Goal: Task Accomplishment & Management: Complete application form

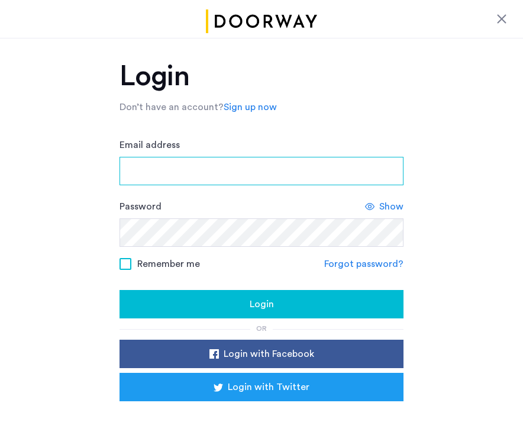
type input "**********"
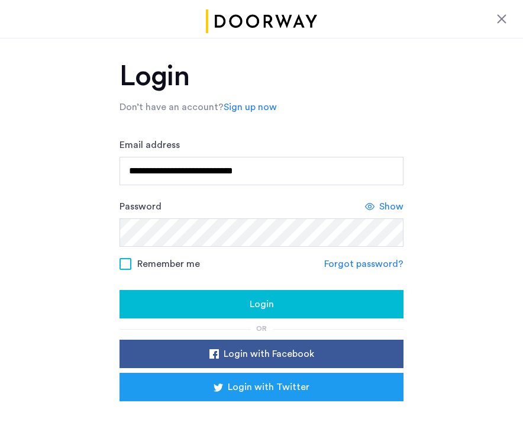
click at [501, 20] on div at bounding box center [501, 19] width 14 height 14
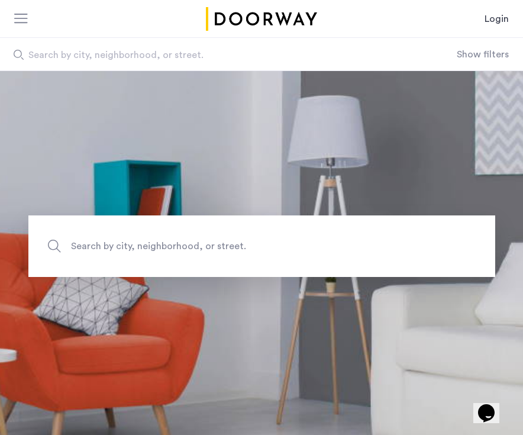
click at [494, 21] on link "Login" at bounding box center [496, 19] width 24 height 14
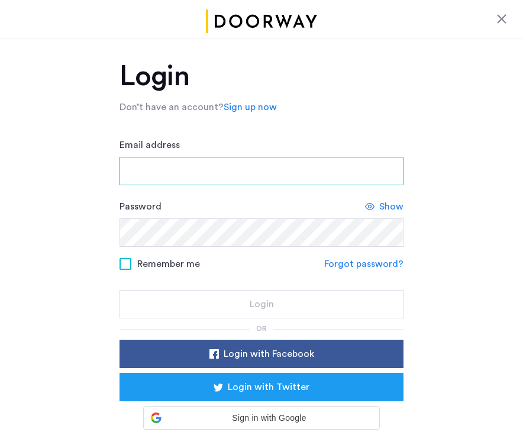
type input "**********"
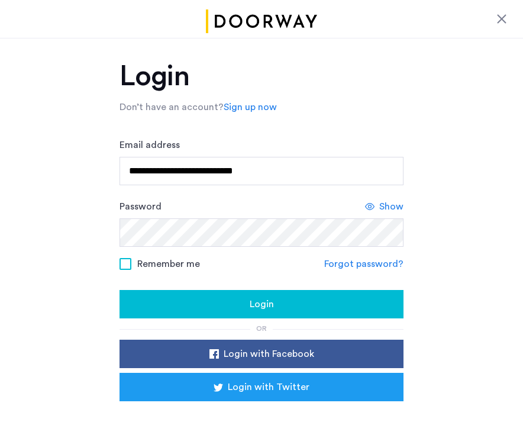
click at [241, 300] on div "Login" at bounding box center [261, 304] width 265 height 14
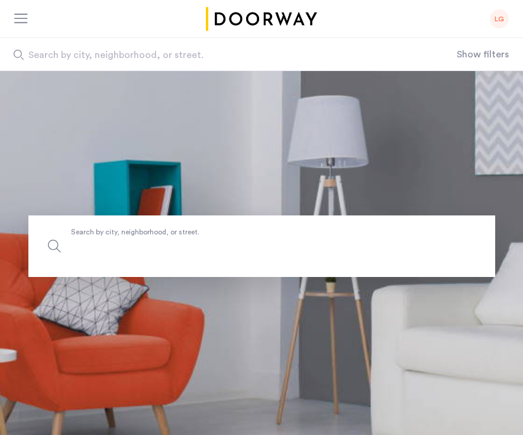
click at [167, 269] on input "Search by city, neighborhood, or street." at bounding box center [261, 245] width 466 height 61
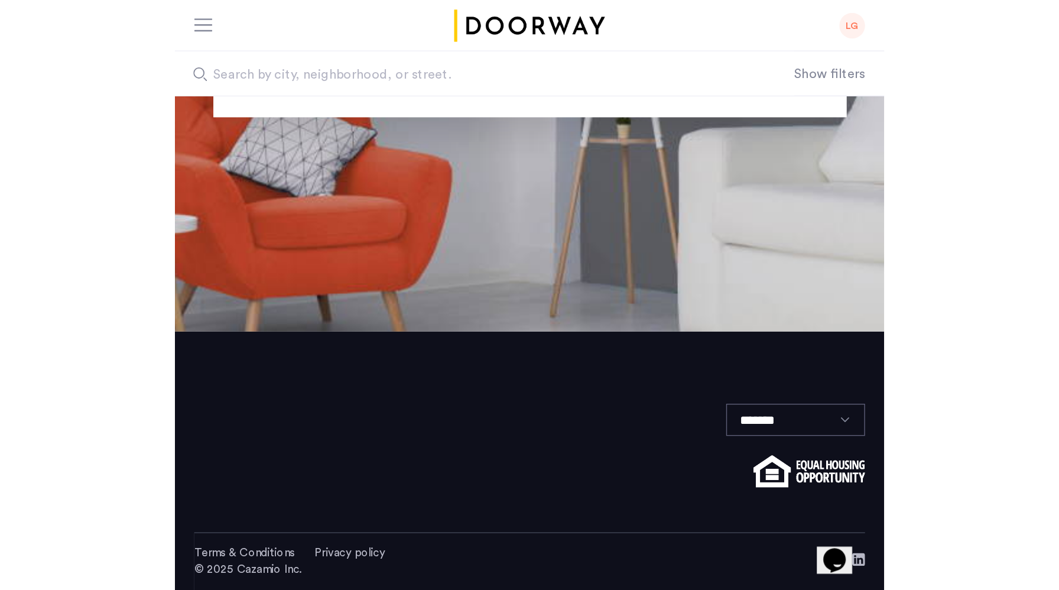
scroll to position [167, 0]
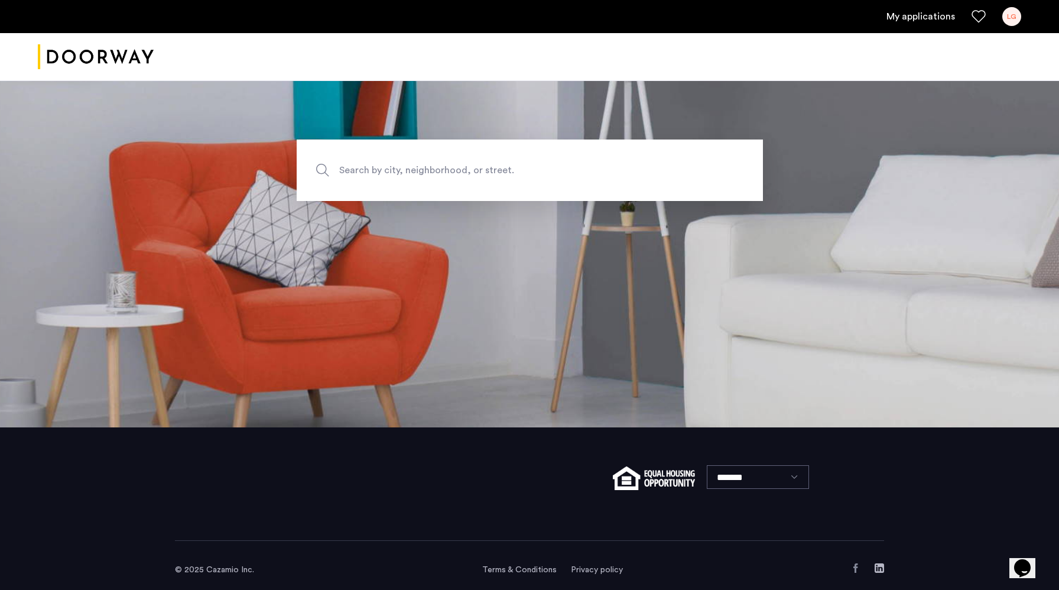
click at [339, 66] on div at bounding box center [529, 57] width 1059 height 48
click at [522, 17] on link "My applications" at bounding box center [921, 16] width 69 height 14
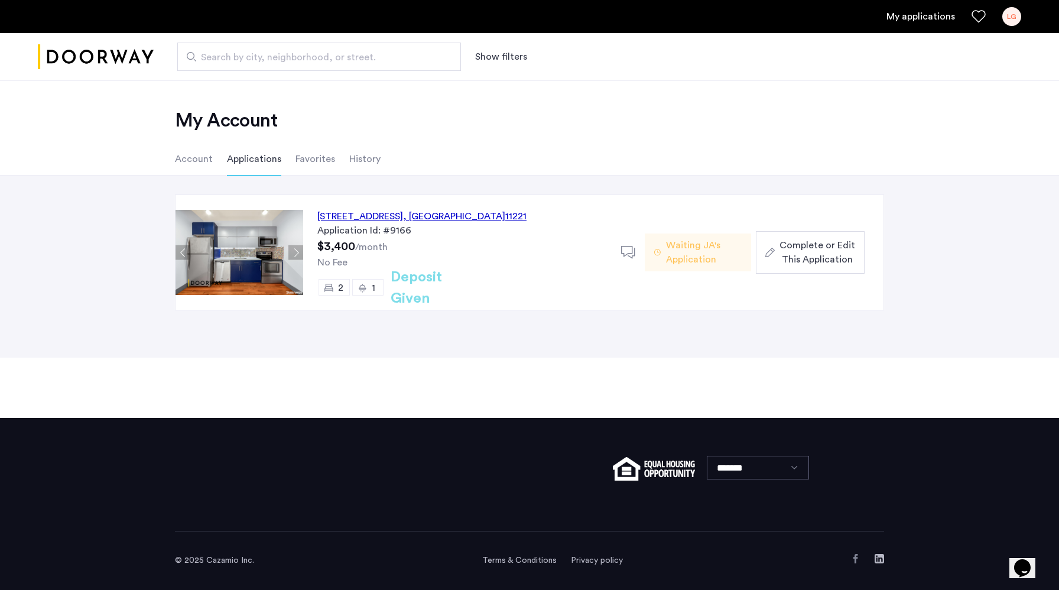
click at [370, 248] on sub "/month" at bounding box center [371, 246] width 33 height 9
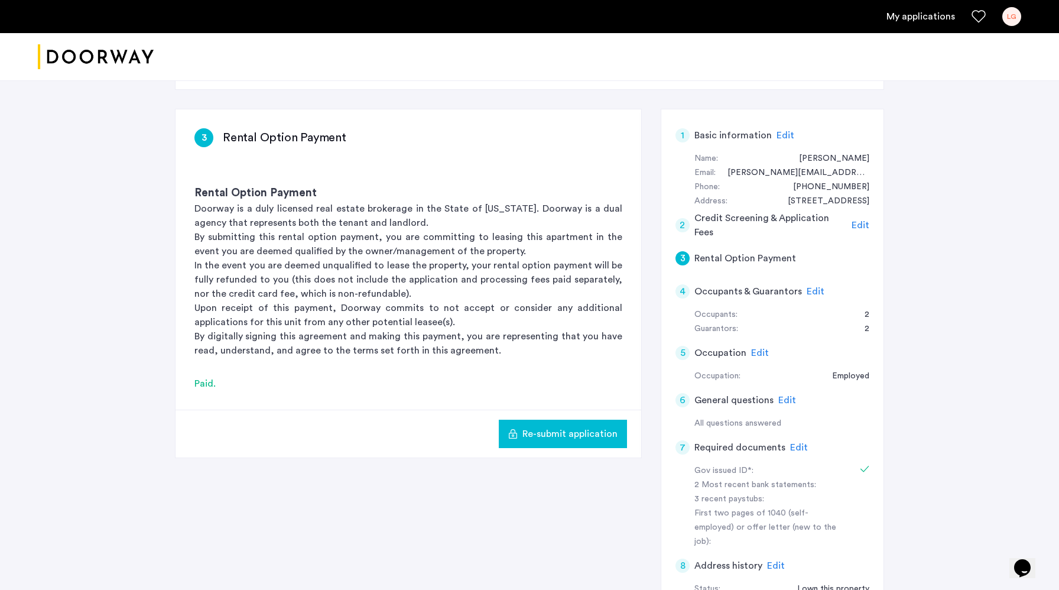
scroll to position [61, 0]
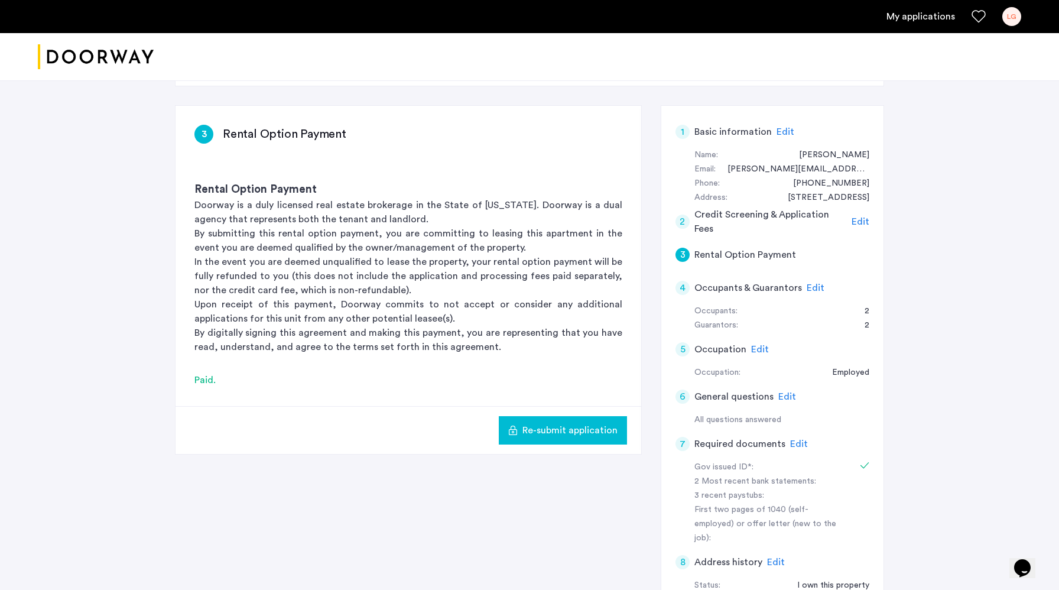
click at [522, 290] on span "Edit" at bounding box center [816, 287] width 18 height 9
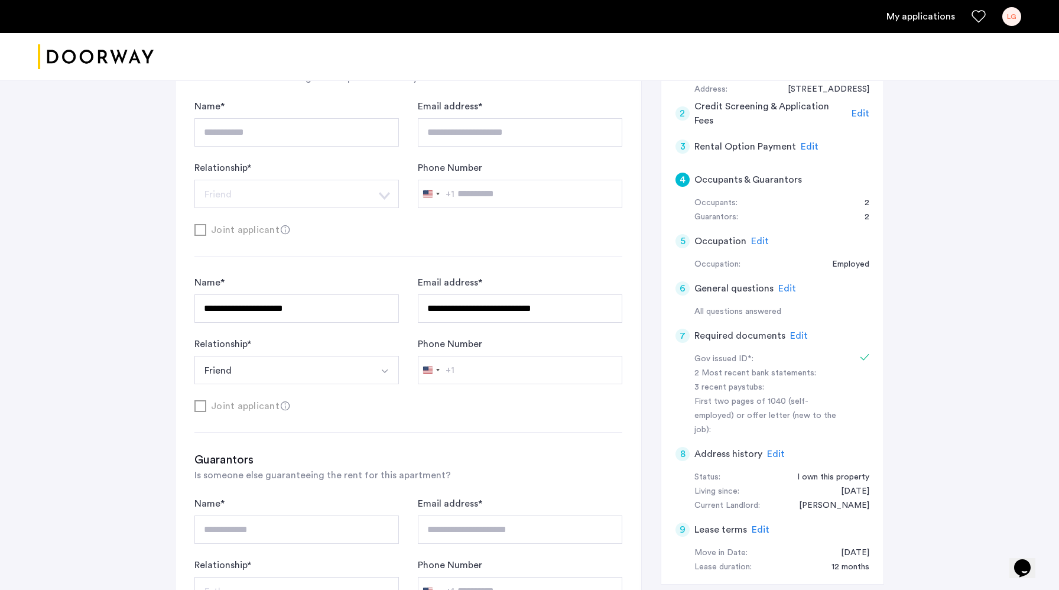
scroll to position [174, 0]
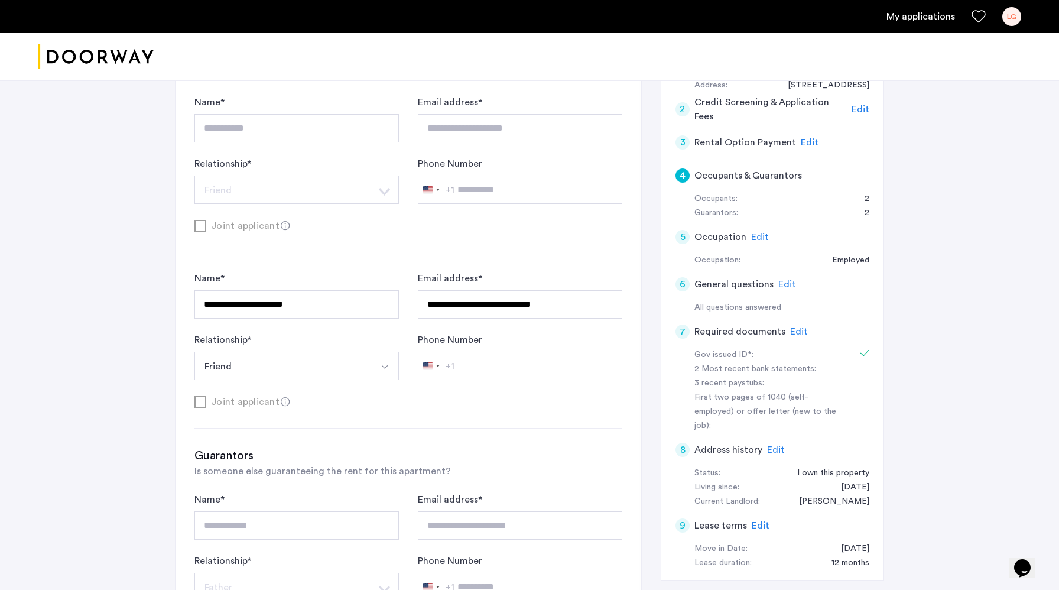
click at [522, 330] on span "Edit" at bounding box center [799, 331] width 18 height 9
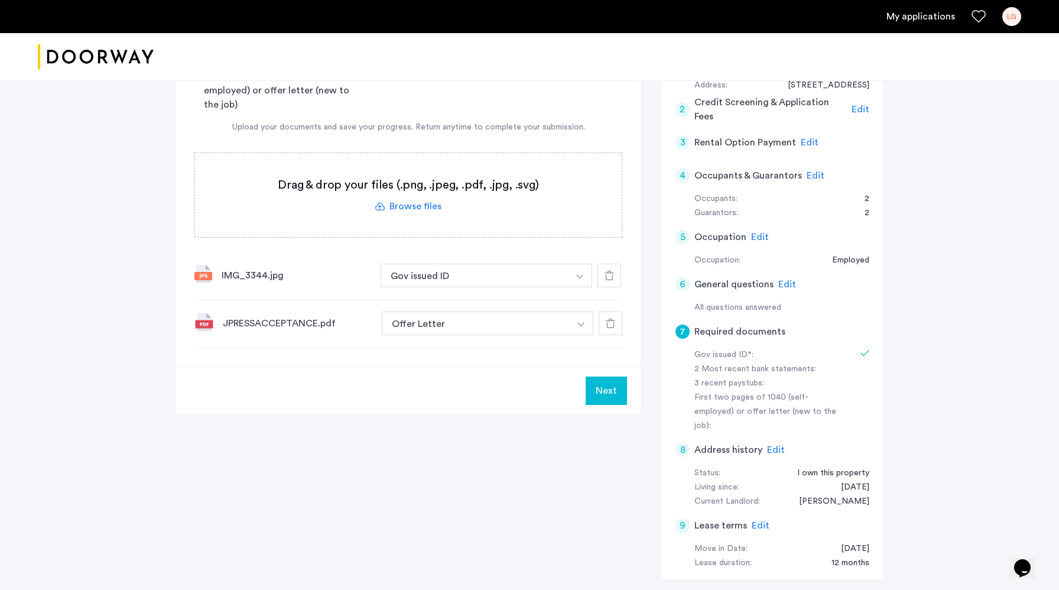
click at [522, 325] on icon at bounding box center [610, 323] width 9 height 9
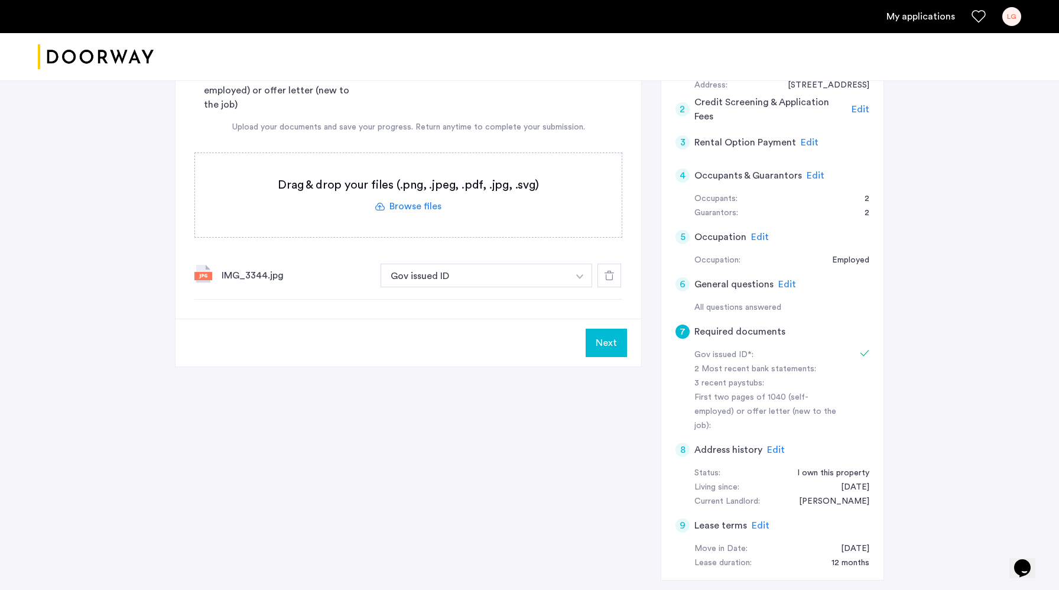
click at [395, 203] on label at bounding box center [408, 195] width 427 height 84
click at [0, 0] on input "file" at bounding box center [0, 0] width 0 height 0
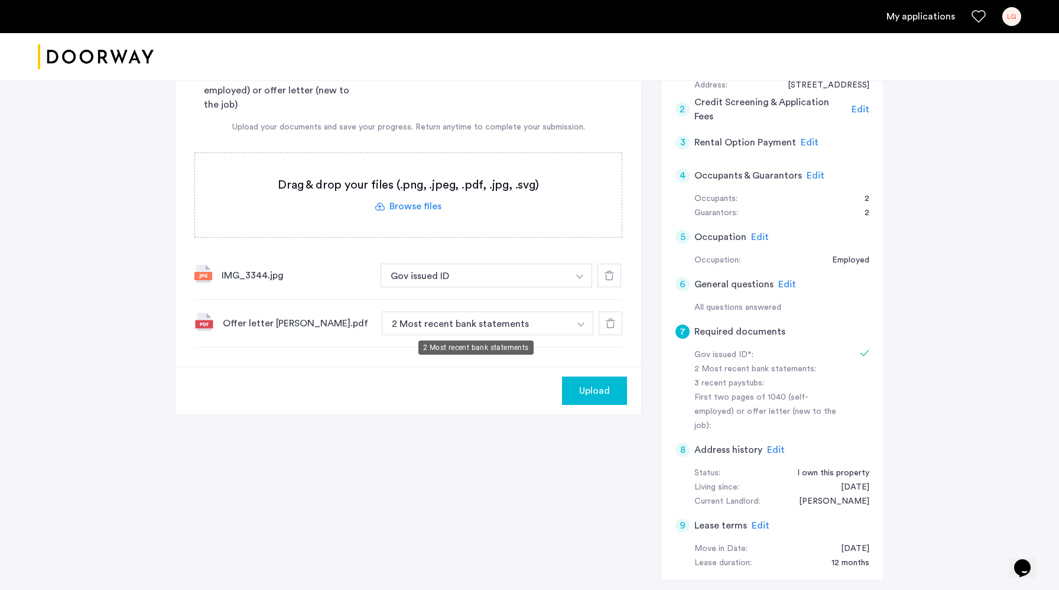
click at [522, 329] on button "2 Most recent bank statements" at bounding box center [476, 324] width 188 height 24
click at [522, 326] on img "button" at bounding box center [581, 324] width 7 height 5
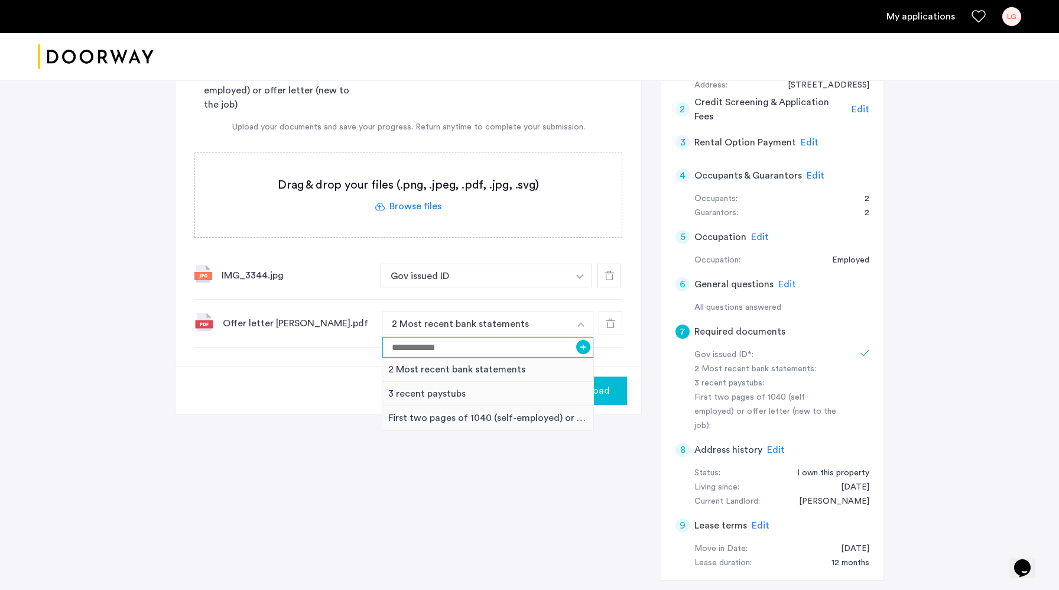
click at [522, 348] on input at bounding box center [488, 347] width 211 height 21
click at [413, 350] on input "**********" at bounding box center [488, 347] width 211 height 21
type input "**********"
click at [522, 347] on button "+" at bounding box center [583, 347] width 14 height 14
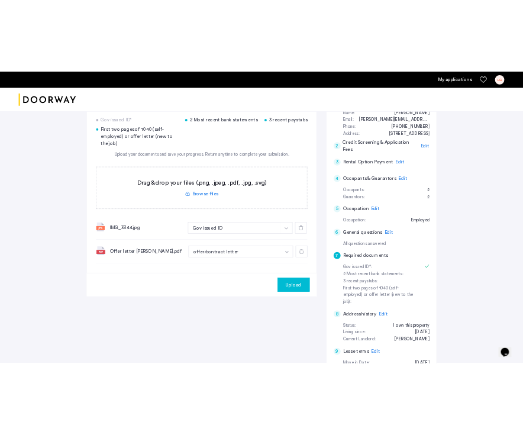
scroll to position [137, 0]
